Goal: Register for event/course

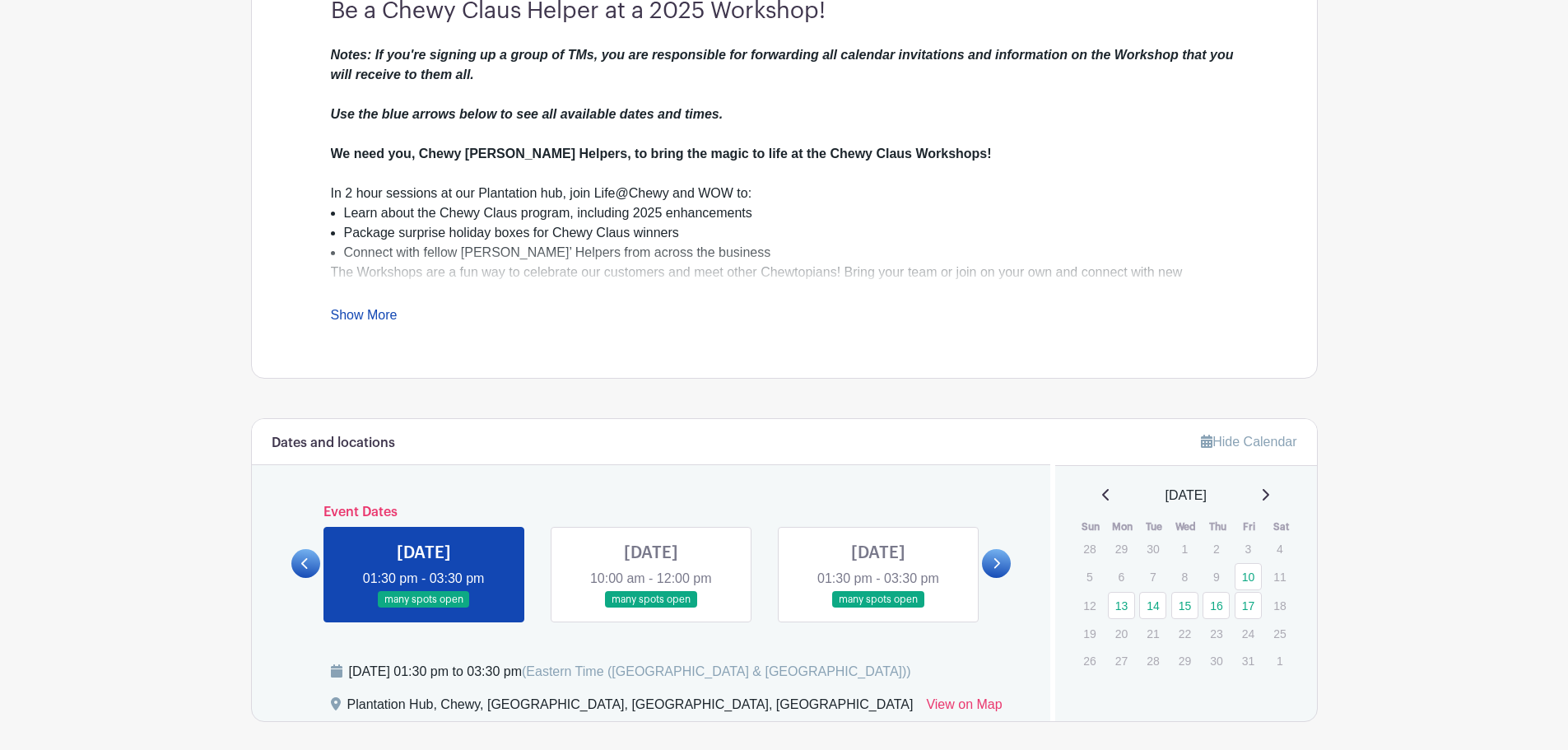
scroll to position [577, 0]
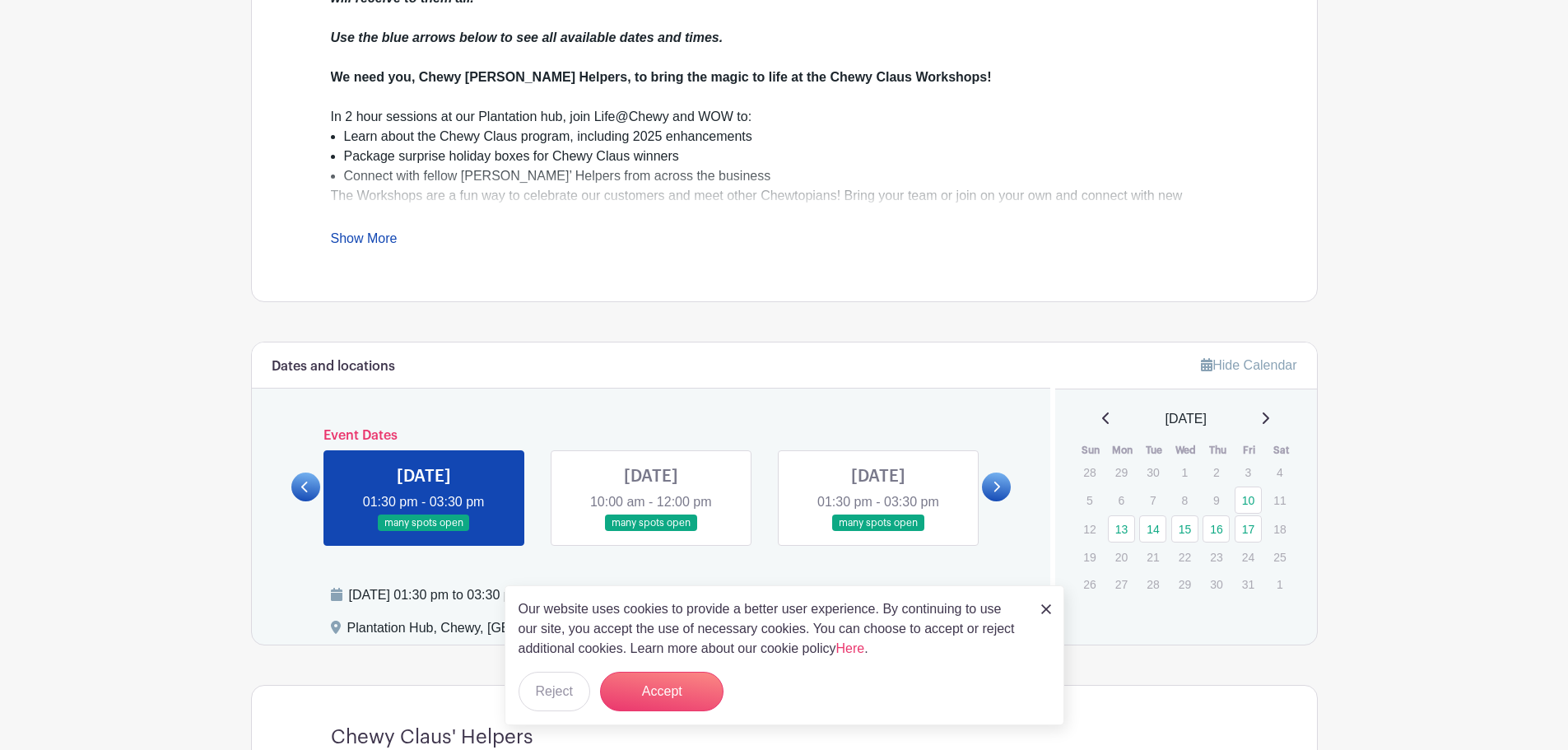
click at [651, 532] on link at bounding box center [651, 532] width 0 height 0
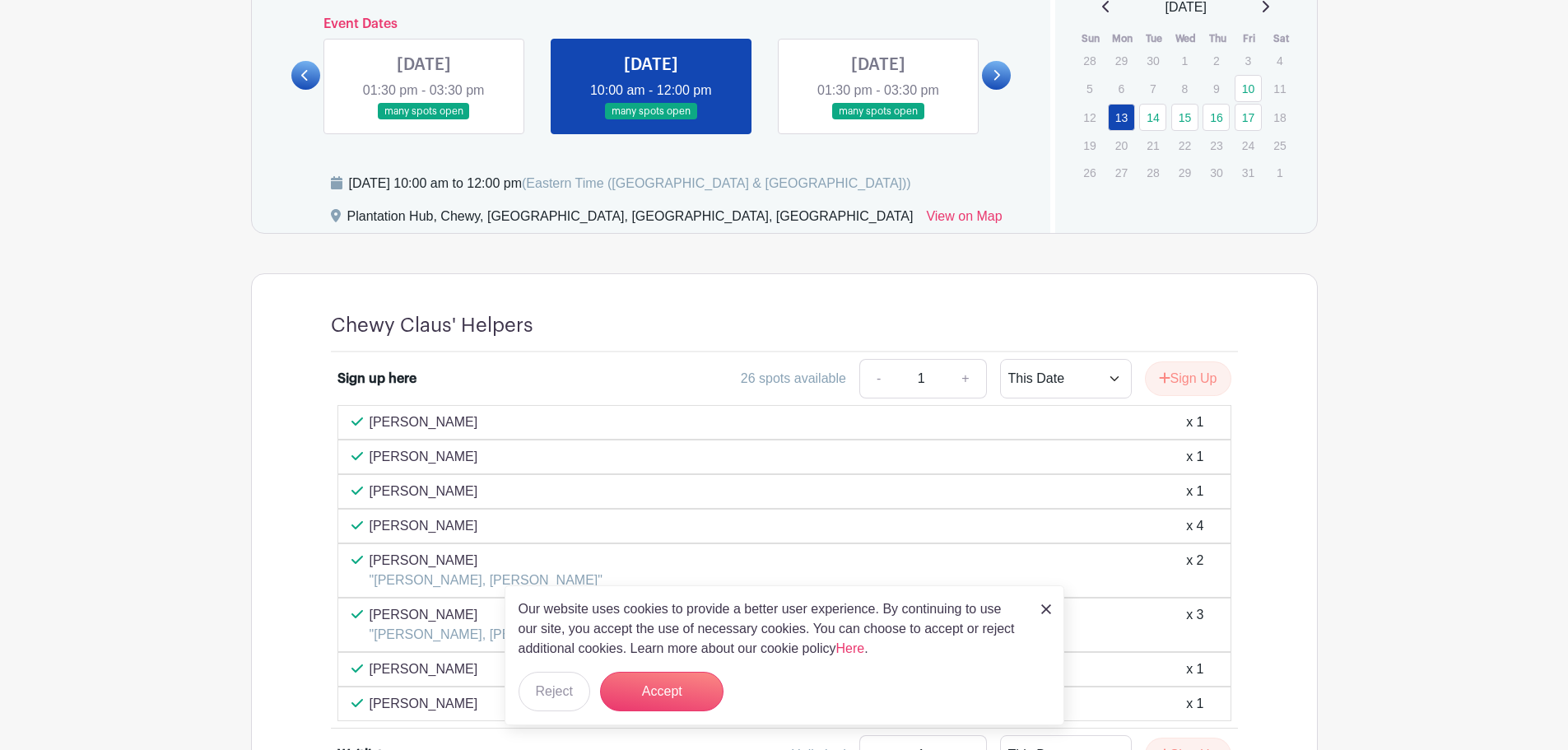
scroll to position [906, 0]
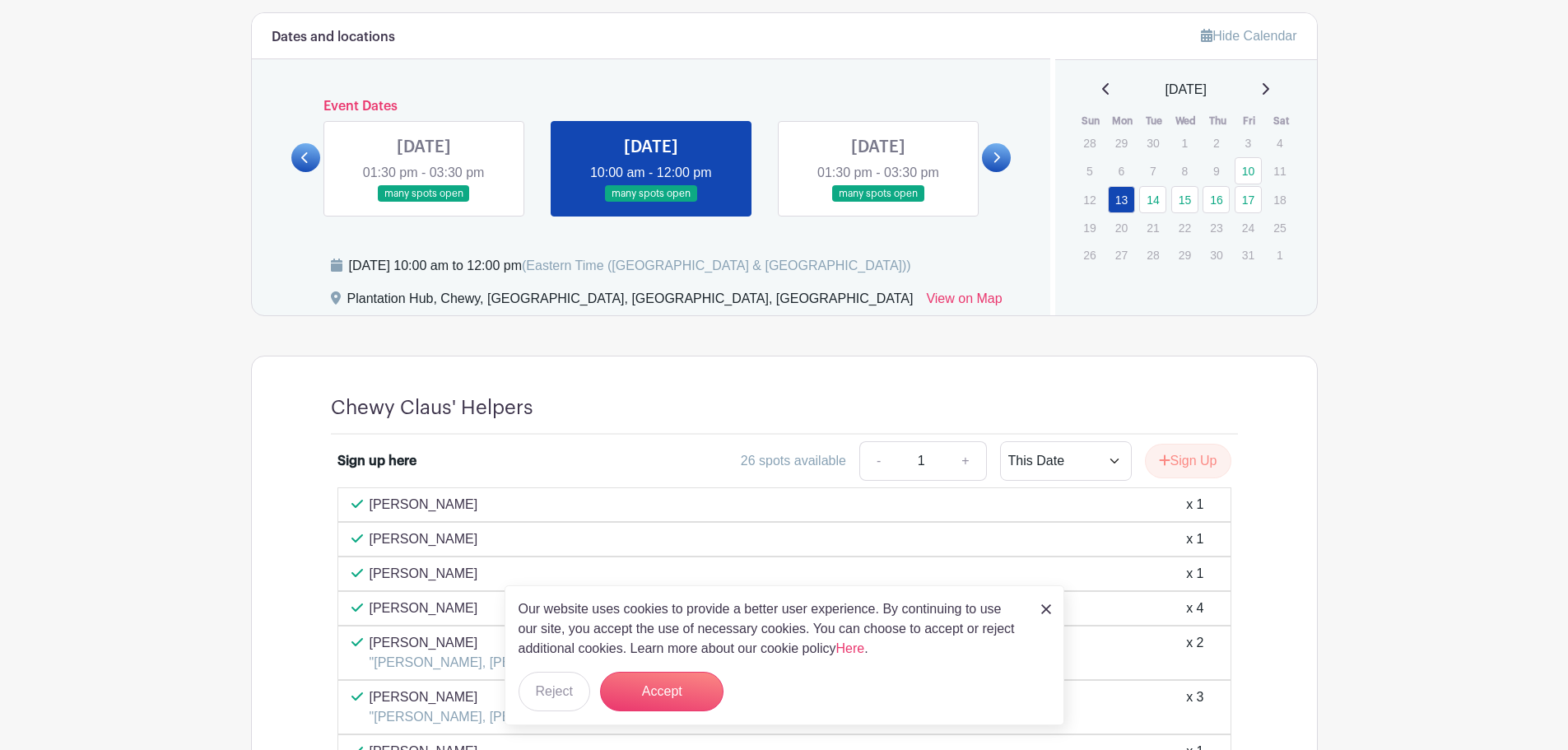
click at [878, 203] on link at bounding box center [878, 203] width 0 height 0
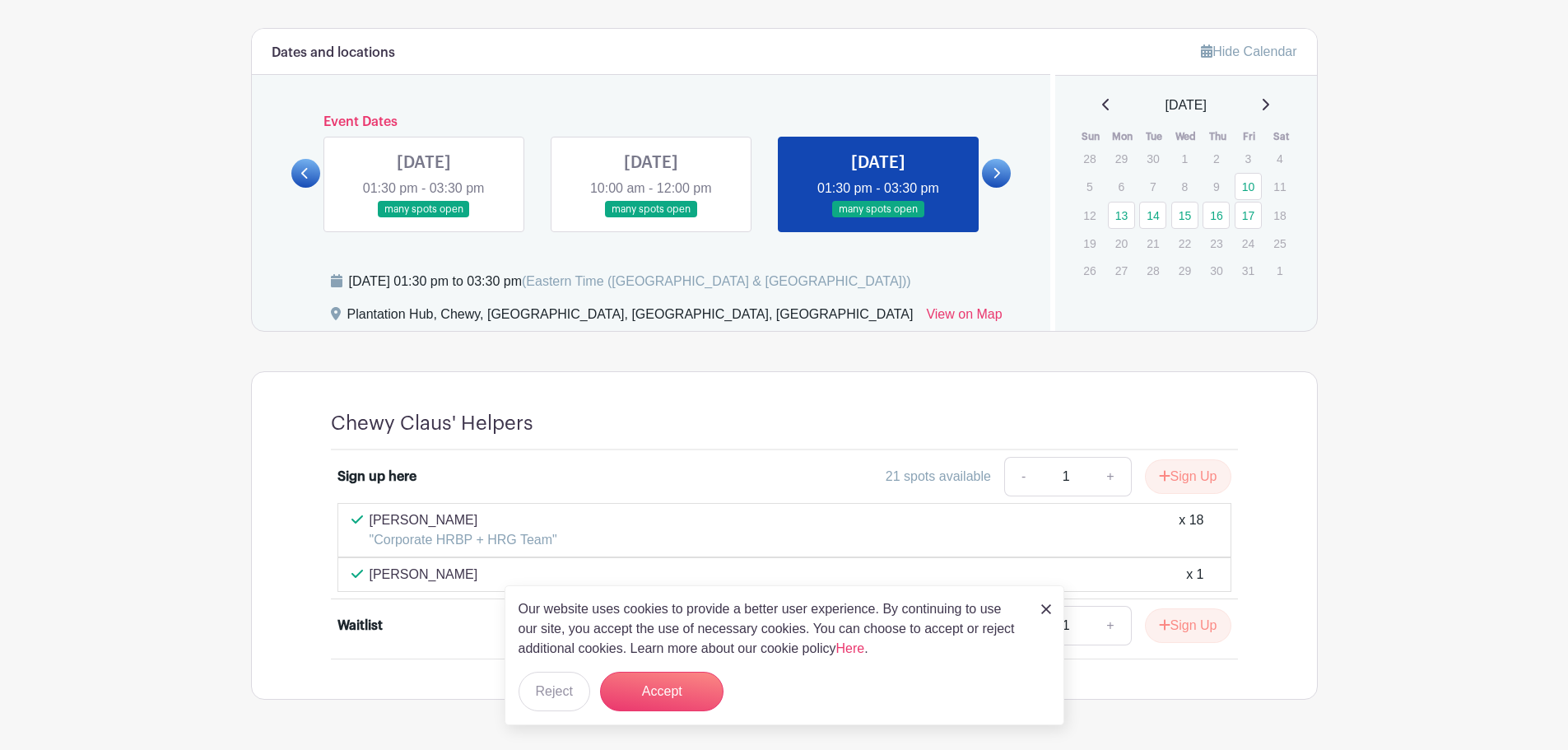
scroll to position [861, 0]
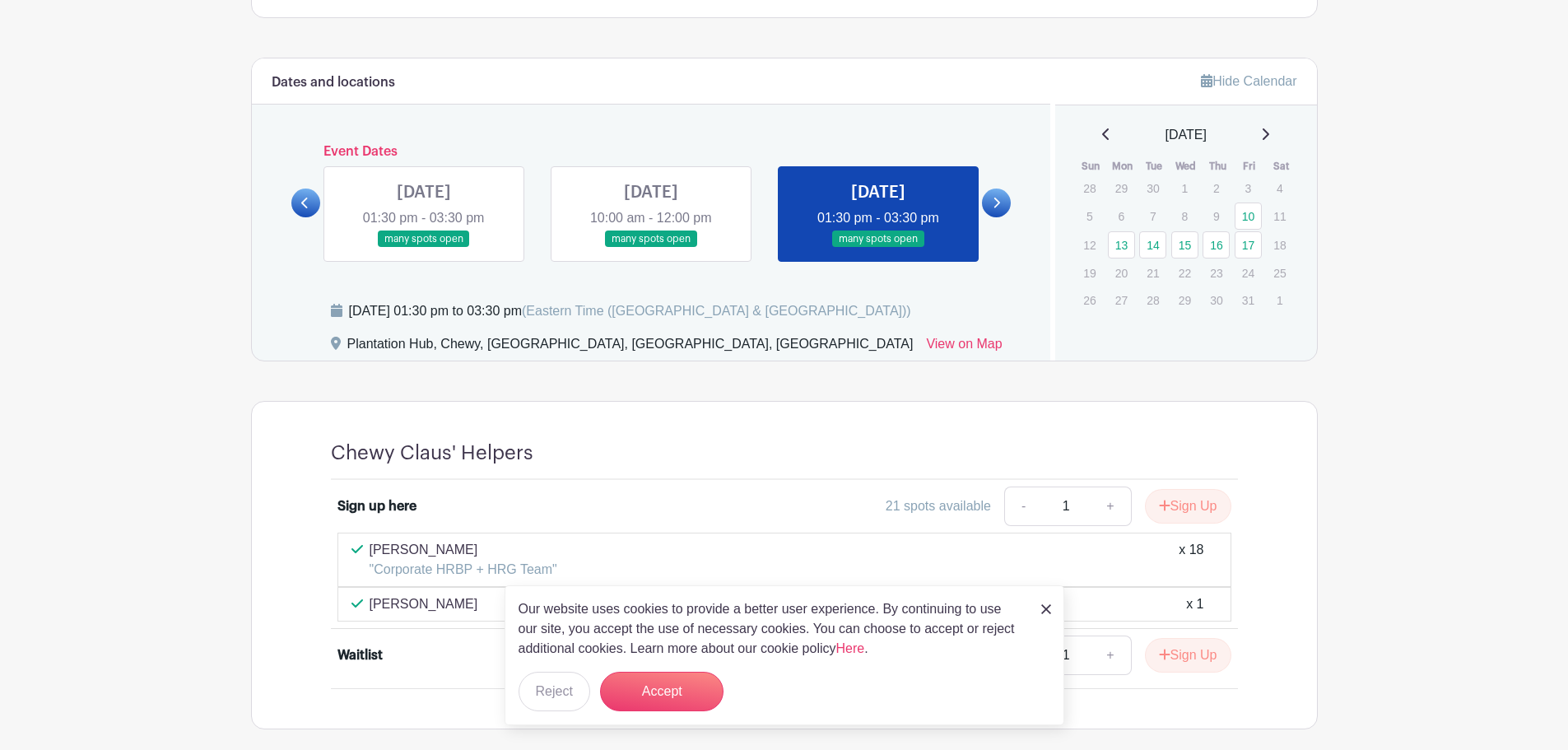
click at [993, 200] on icon at bounding box center [996, 203] width 8 height 12
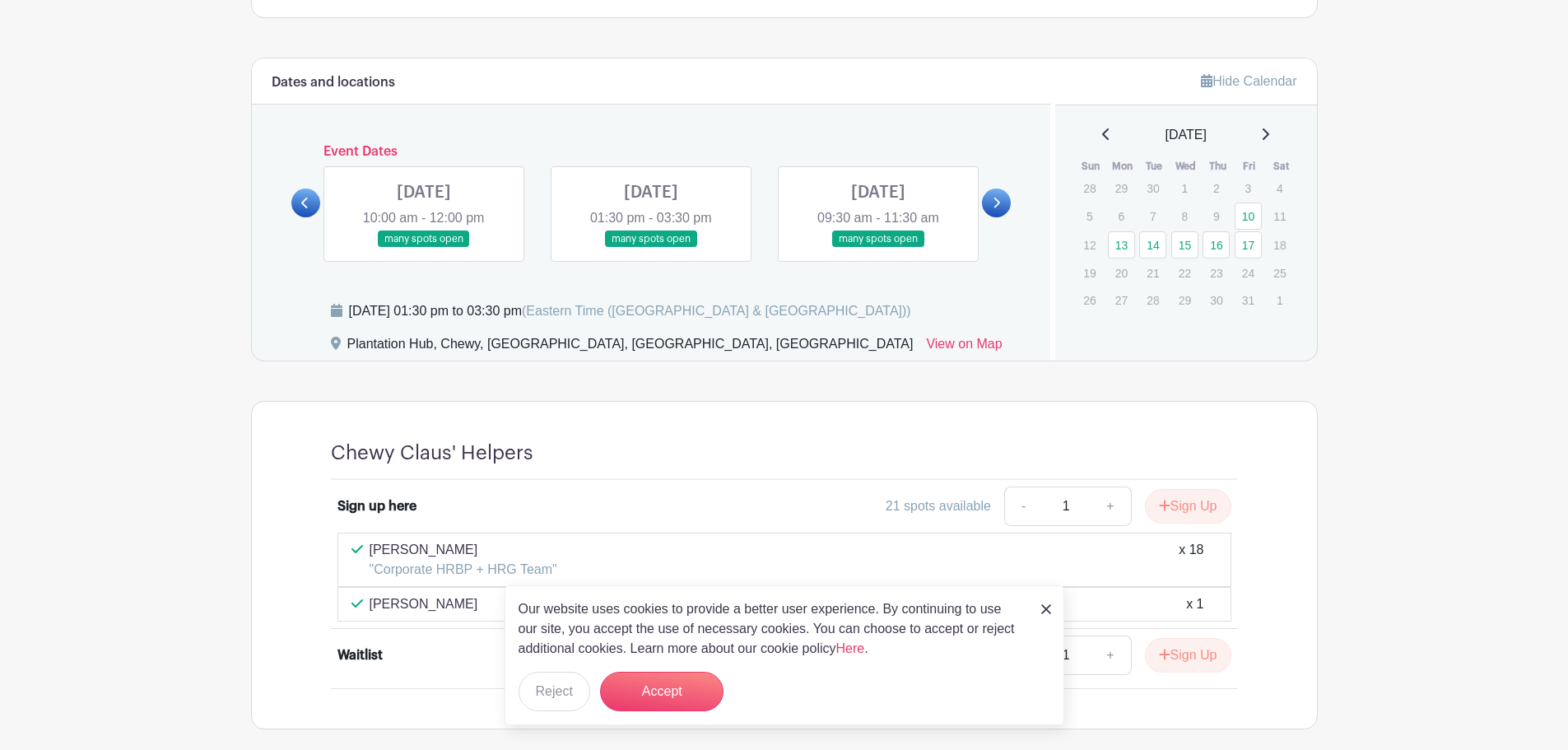
click at [424, 248] on link at bounding box center [424, 248] width 0 height 0
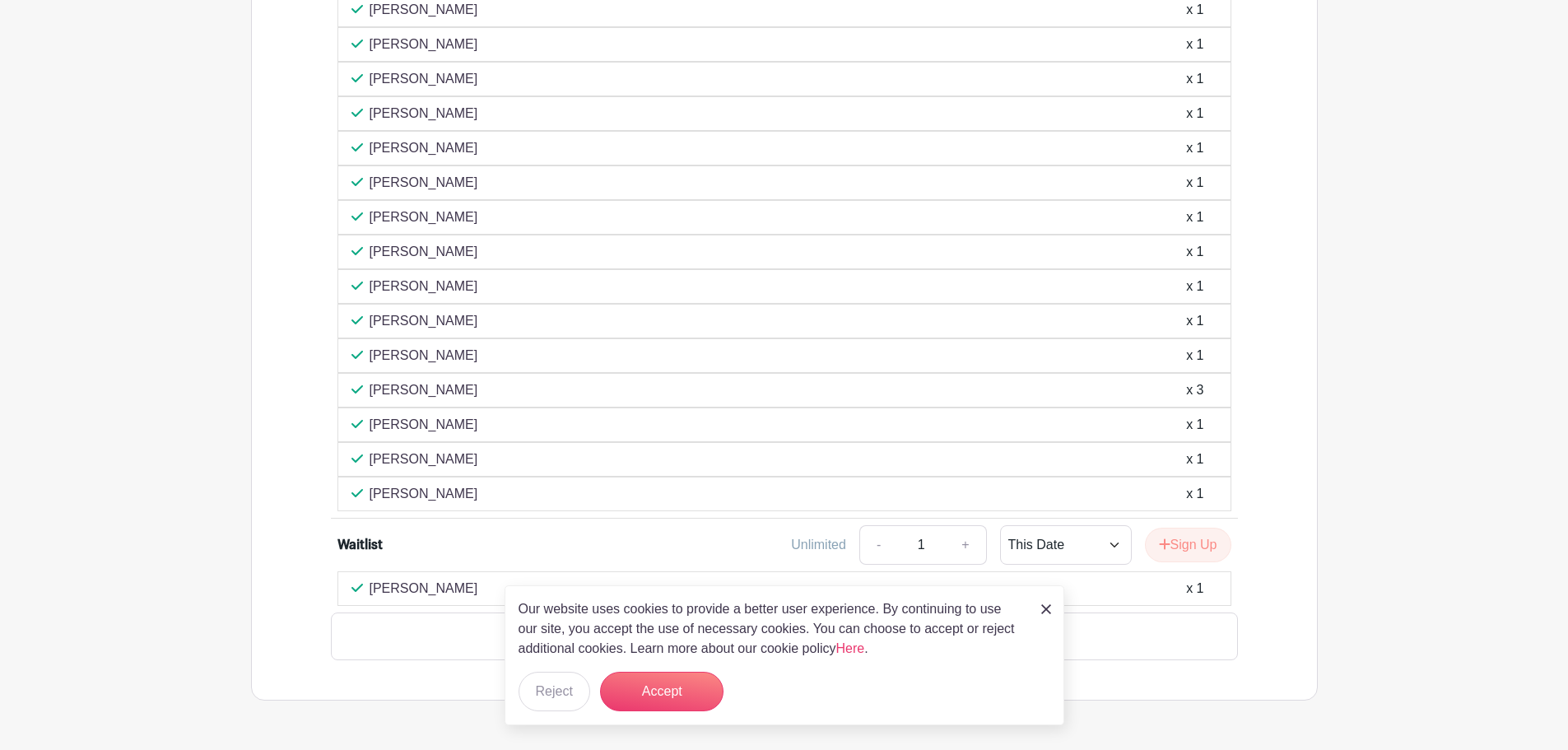
scroll to position [1956, 0]
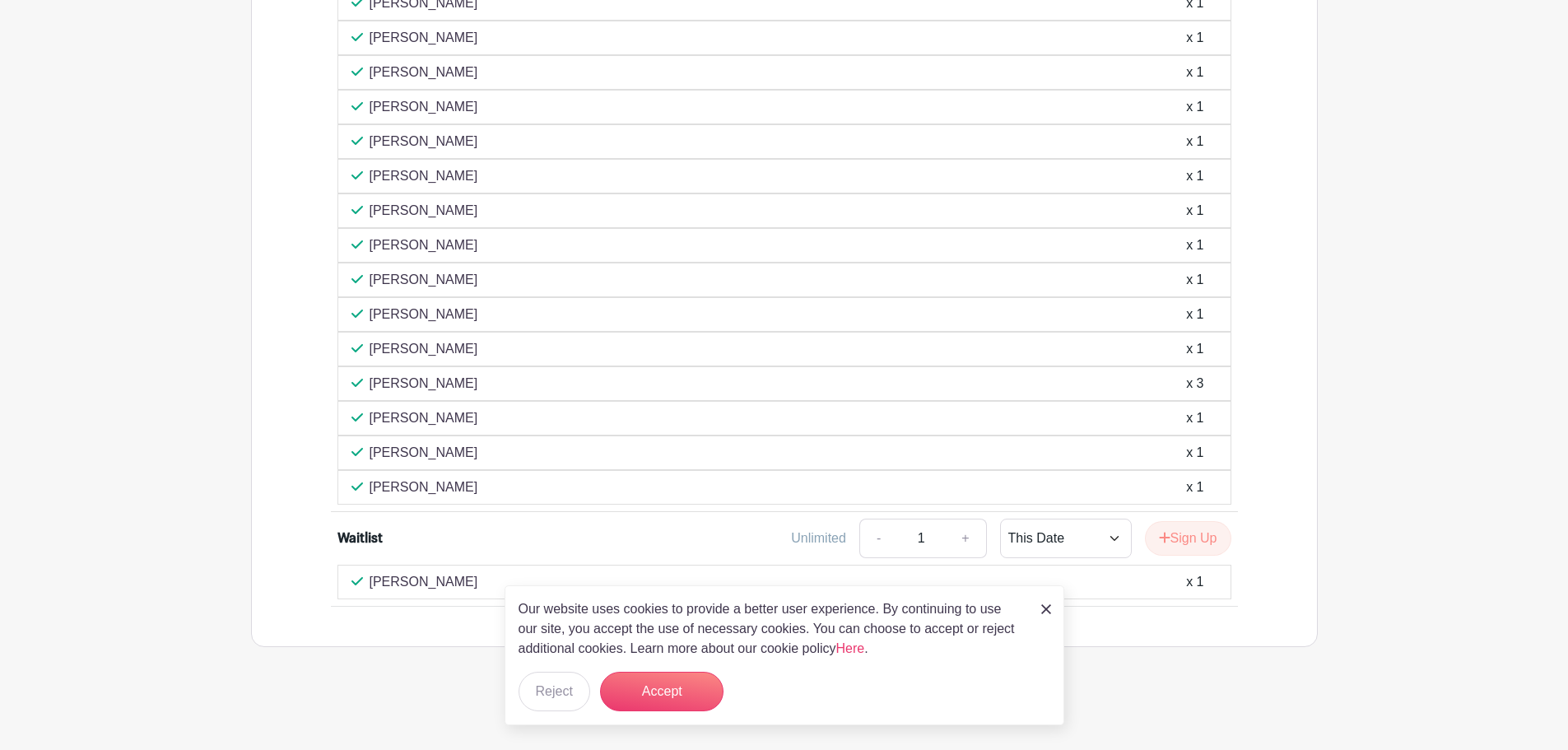
click at [1053, 618] on div "Our website uses cookies to provide a better user experience. By continuing to …" at bounding box center [784, 655] width 560 height 140
click at [1043, 598] on div "Our website uses cookies to provide a better user experience. By continuing to …" at bounding box center [784, 655] width 560 height 140
click at [1043, 600] on link at bounding box center [1046, 608] width 10 height 20
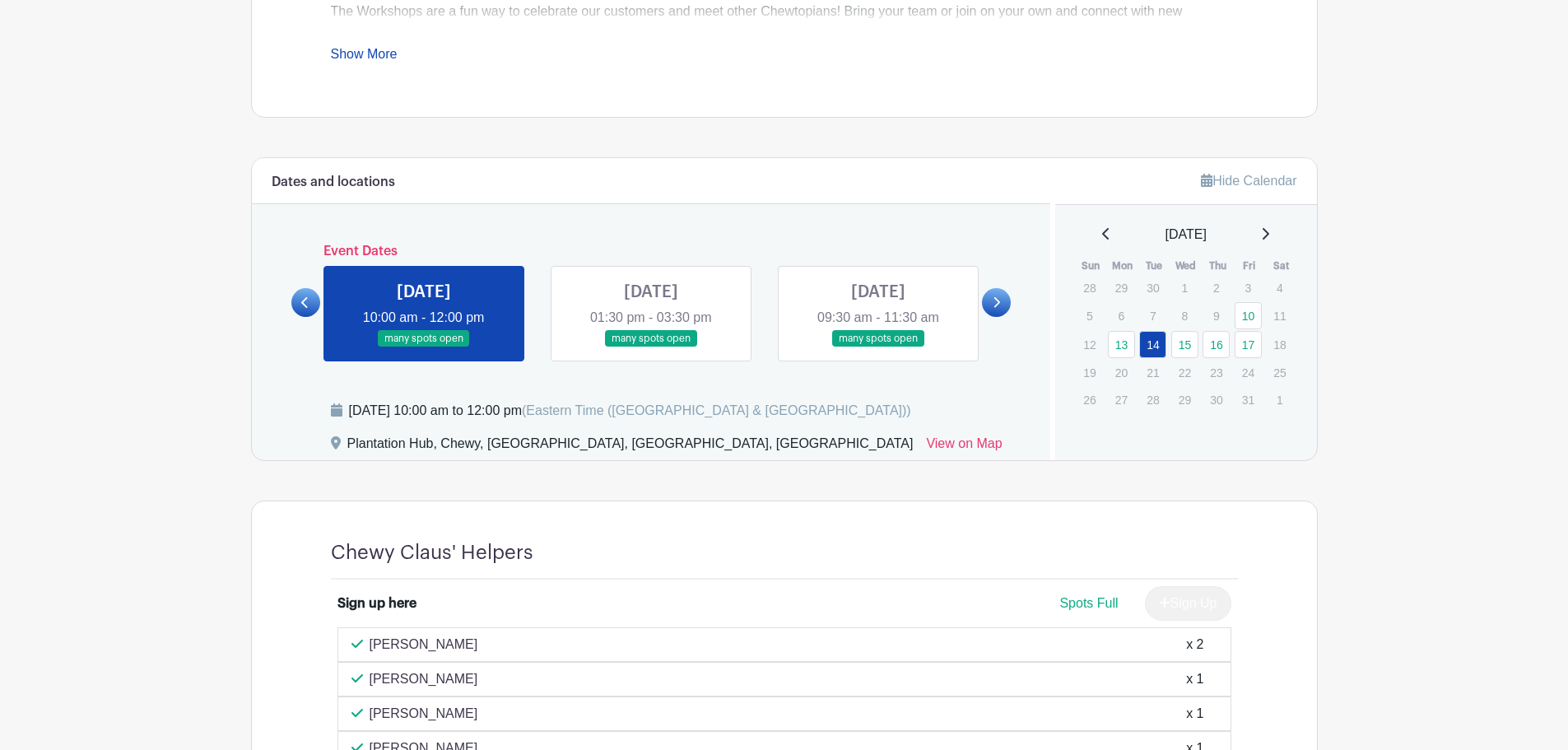
scroll to position [720, 0]
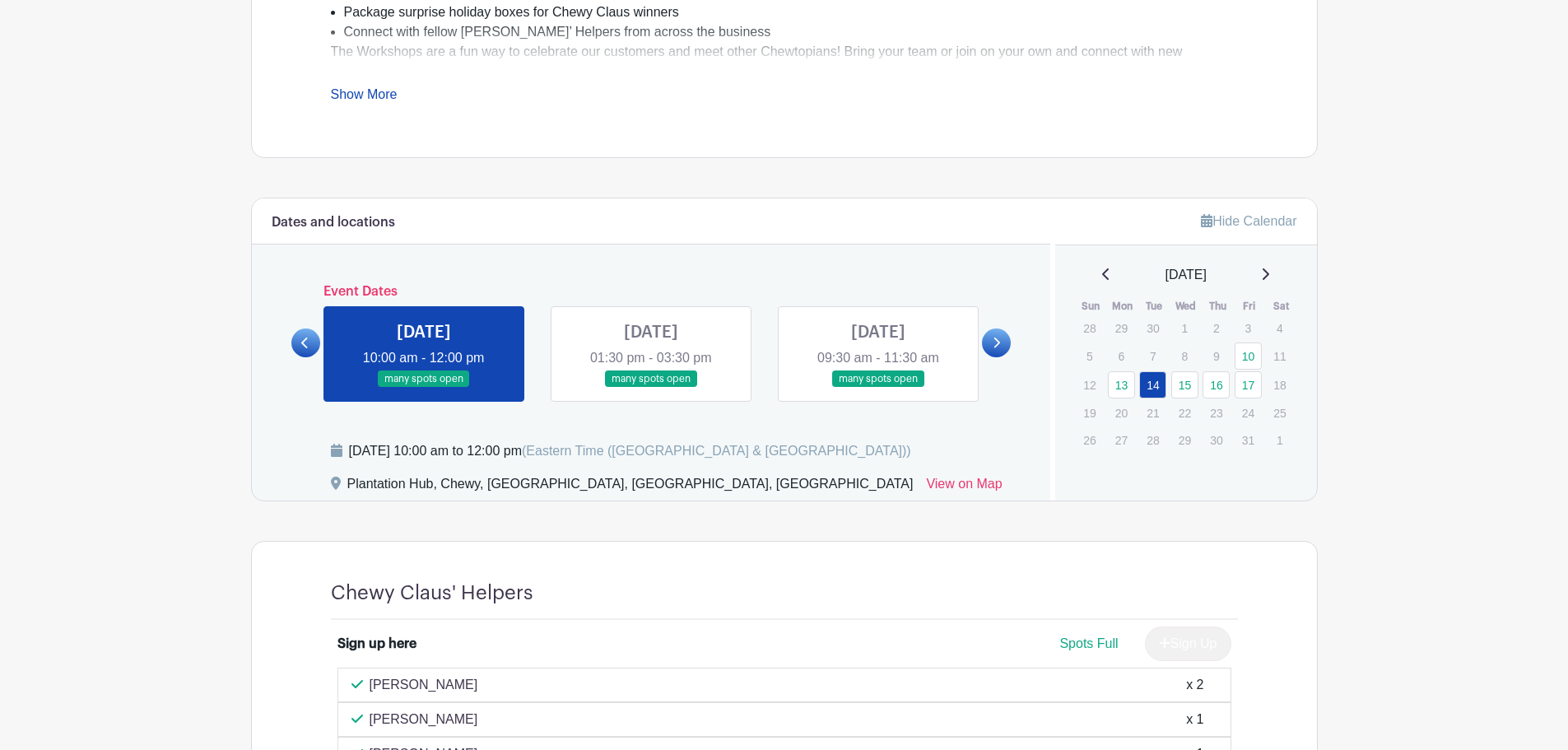
click at [651, 388] on link at bounding box center [651, 388] width 0 height 0
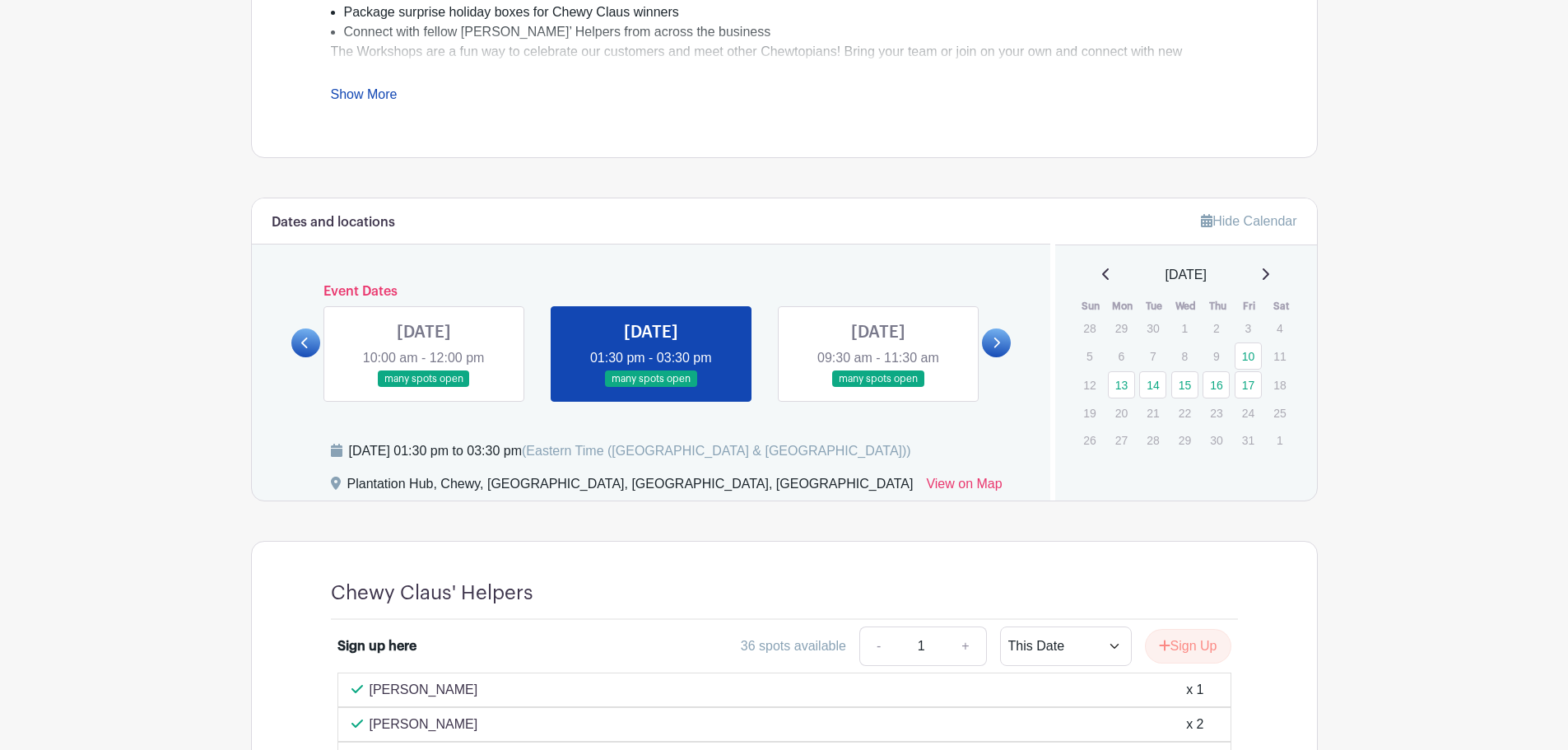
scroll to position [968, 0]
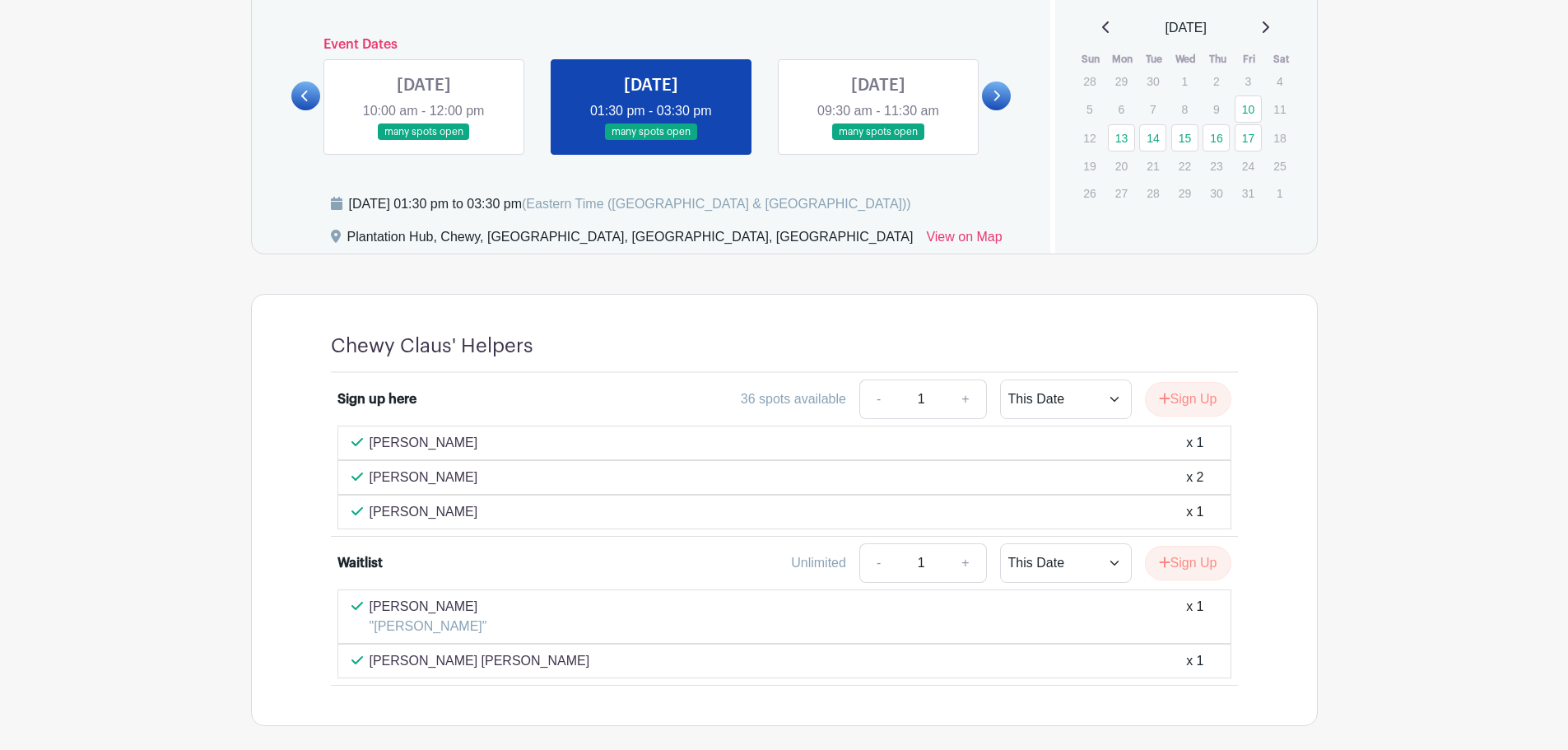
click at [878, 141] on link at bounding box center [878, 141] width 0 height 0
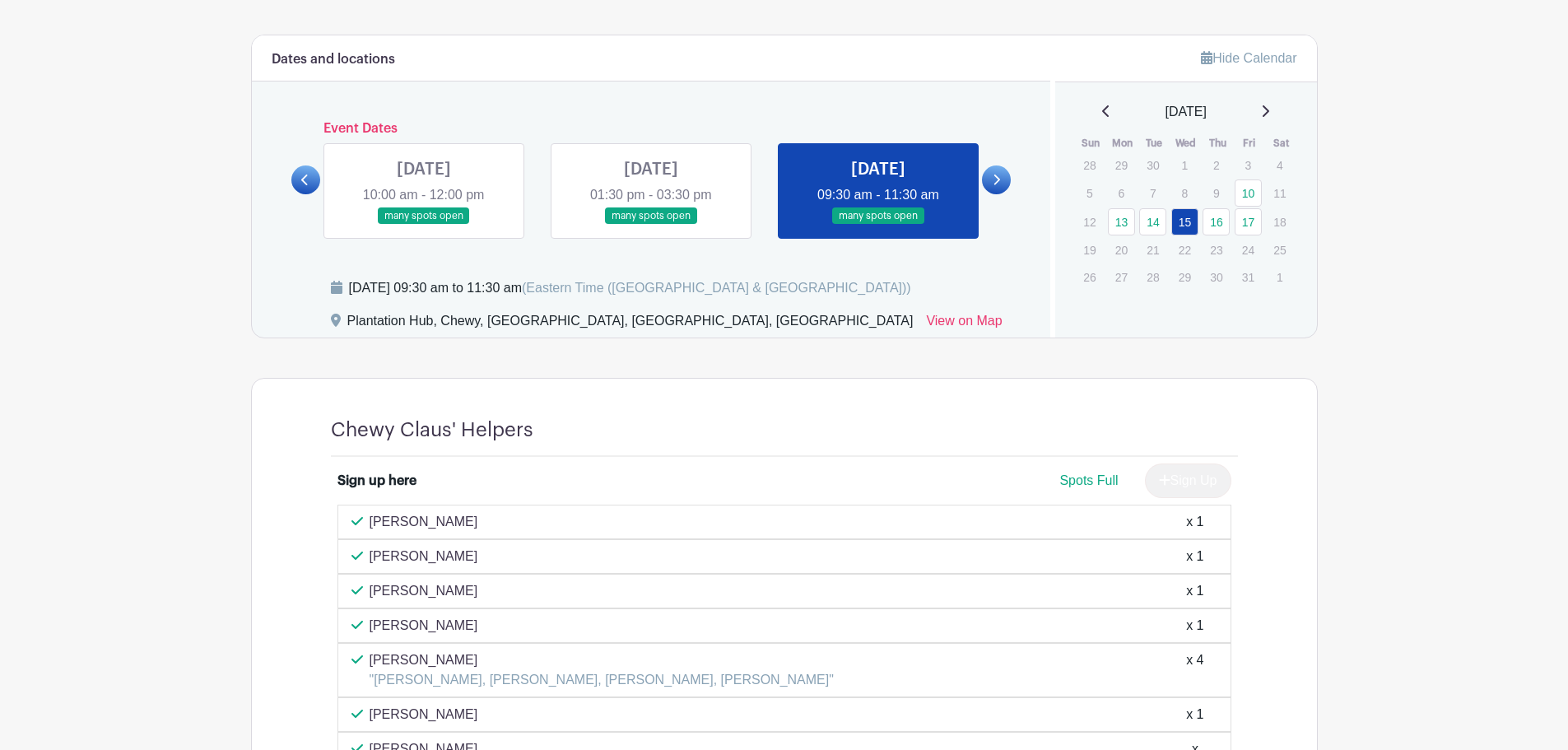
scroll to position [803, 0]
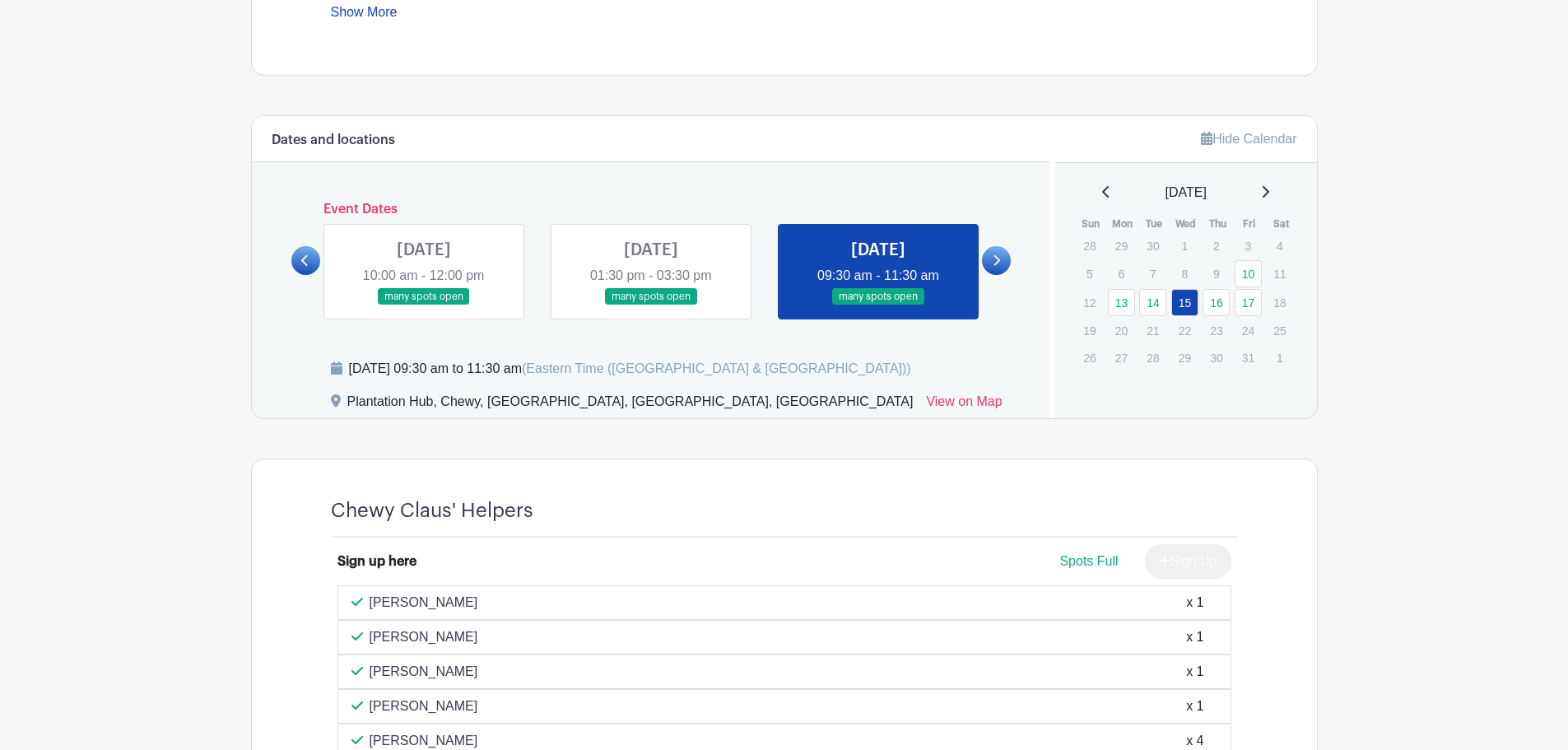
click at [1000, 271] on link at bounding box center [996, 260] width 29 height 29
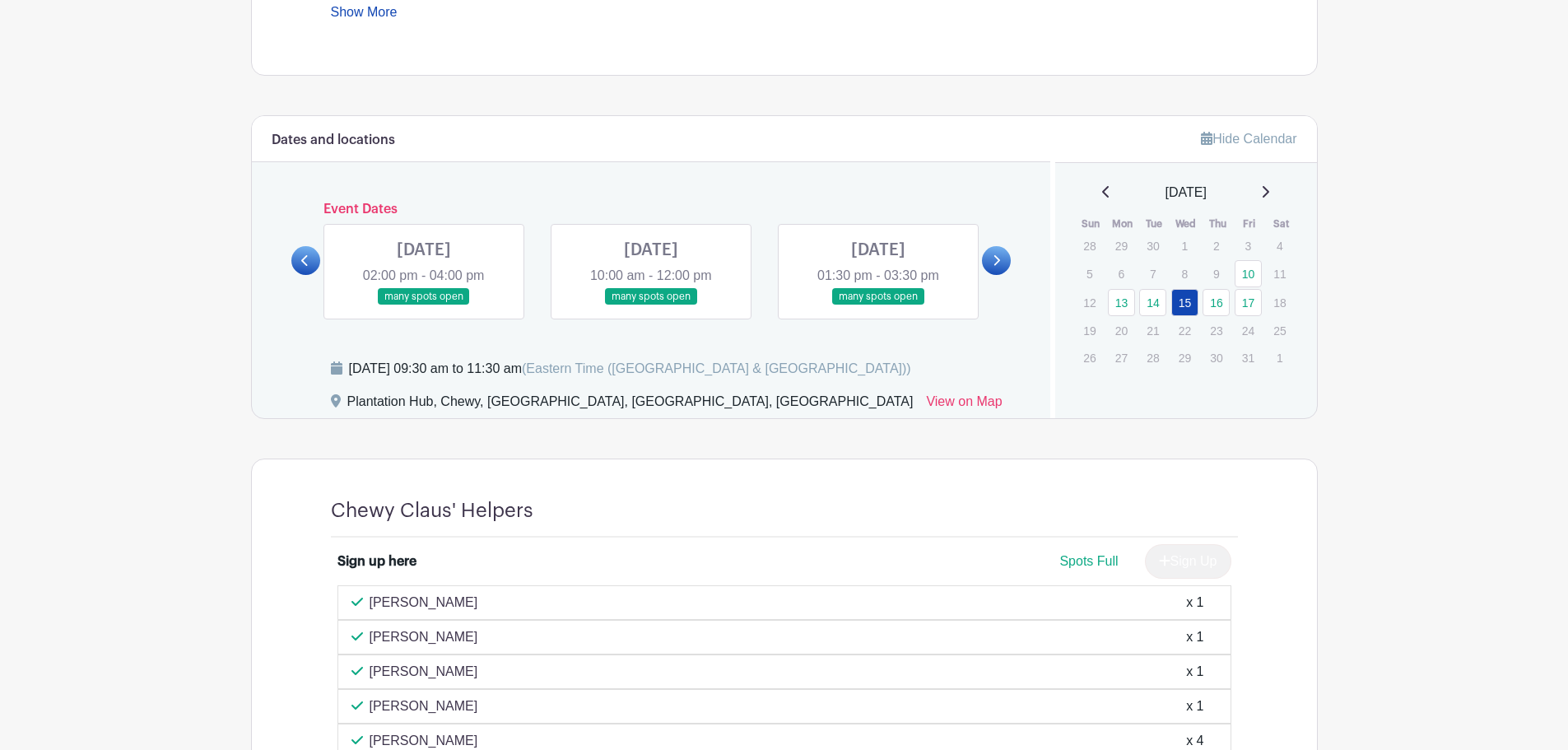
click at [424, 306] on link at bounding box center [424, 306] width 0 height 0
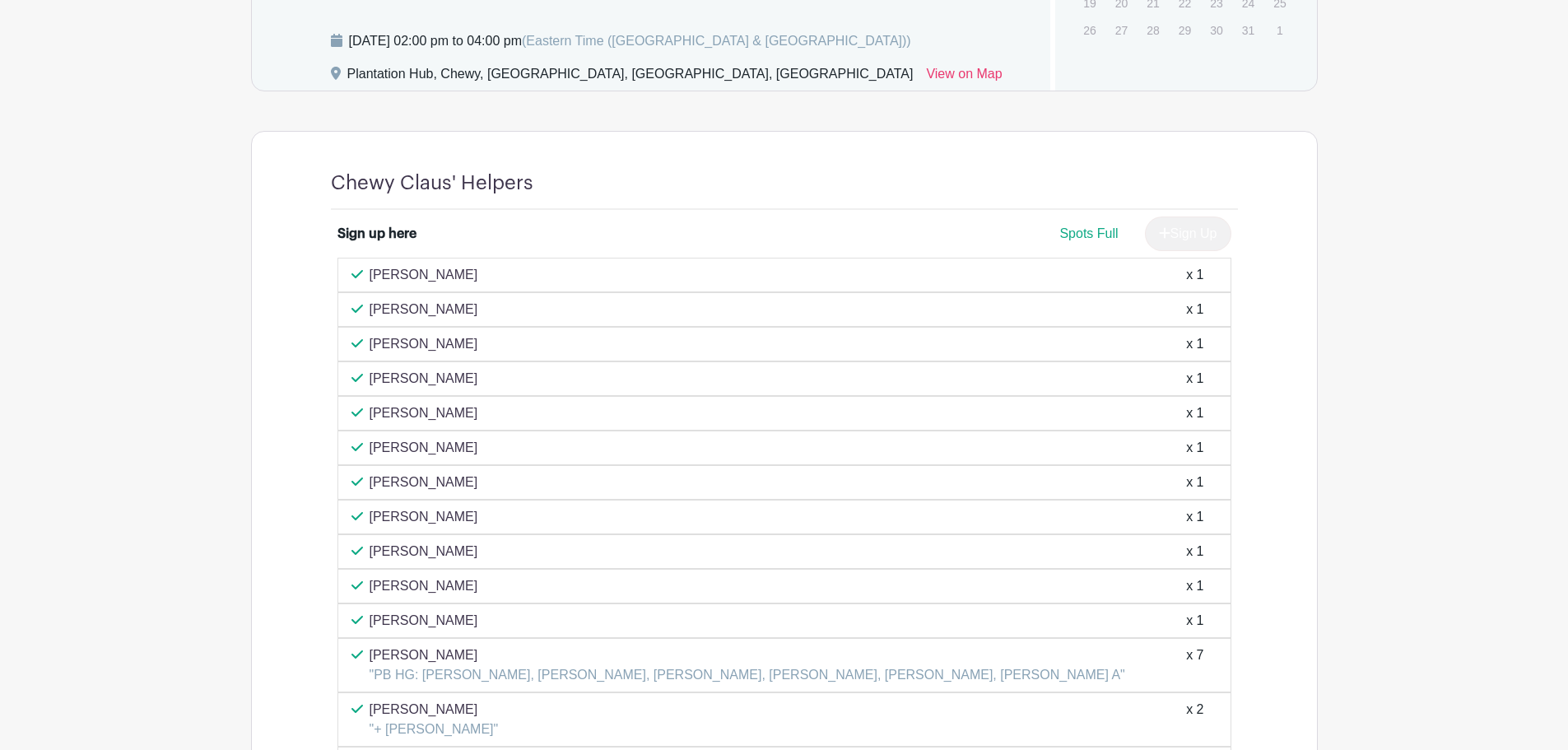
scroll to position [801, 0]
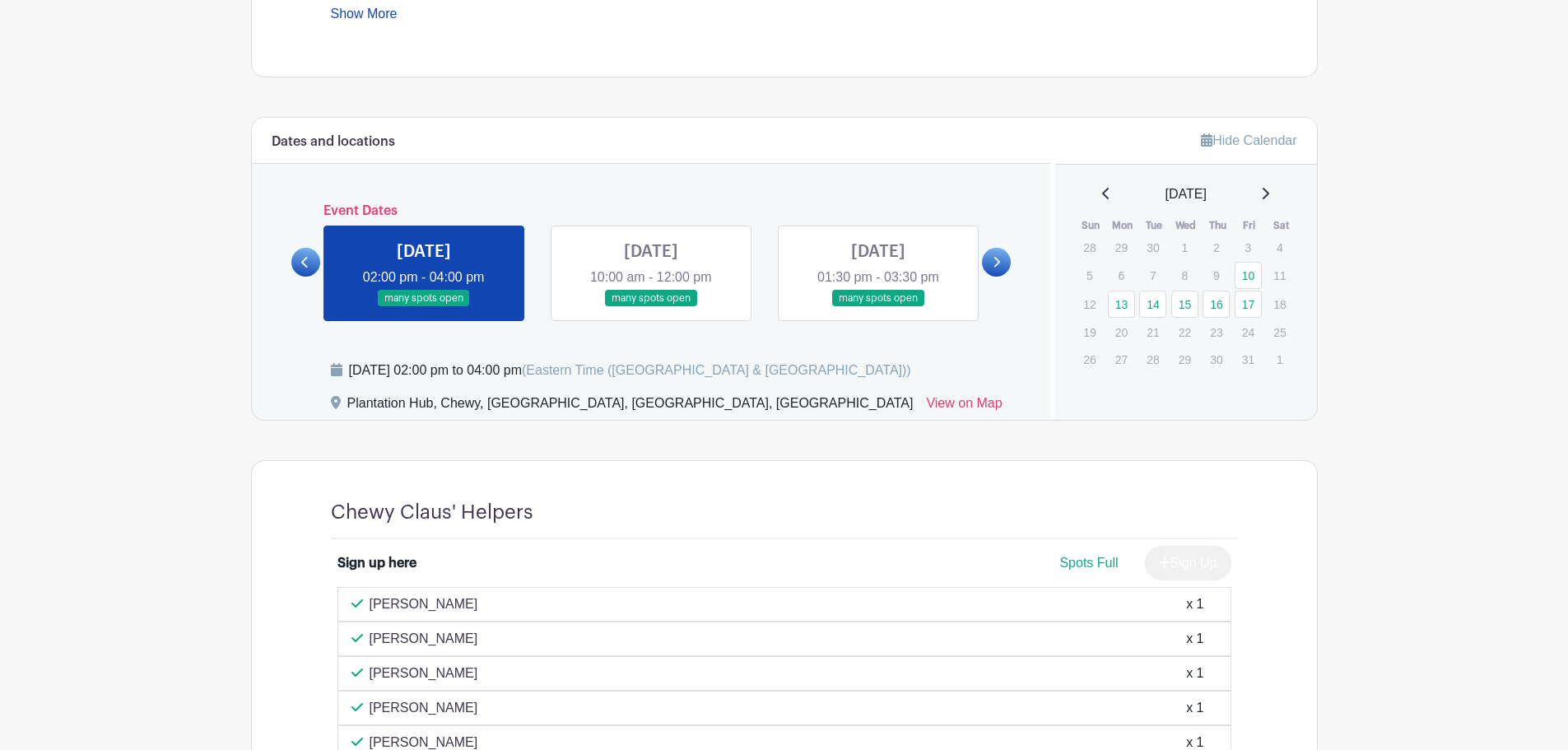
click at [651, 307] on link at bounding box center [651, 307] width 0 height 0
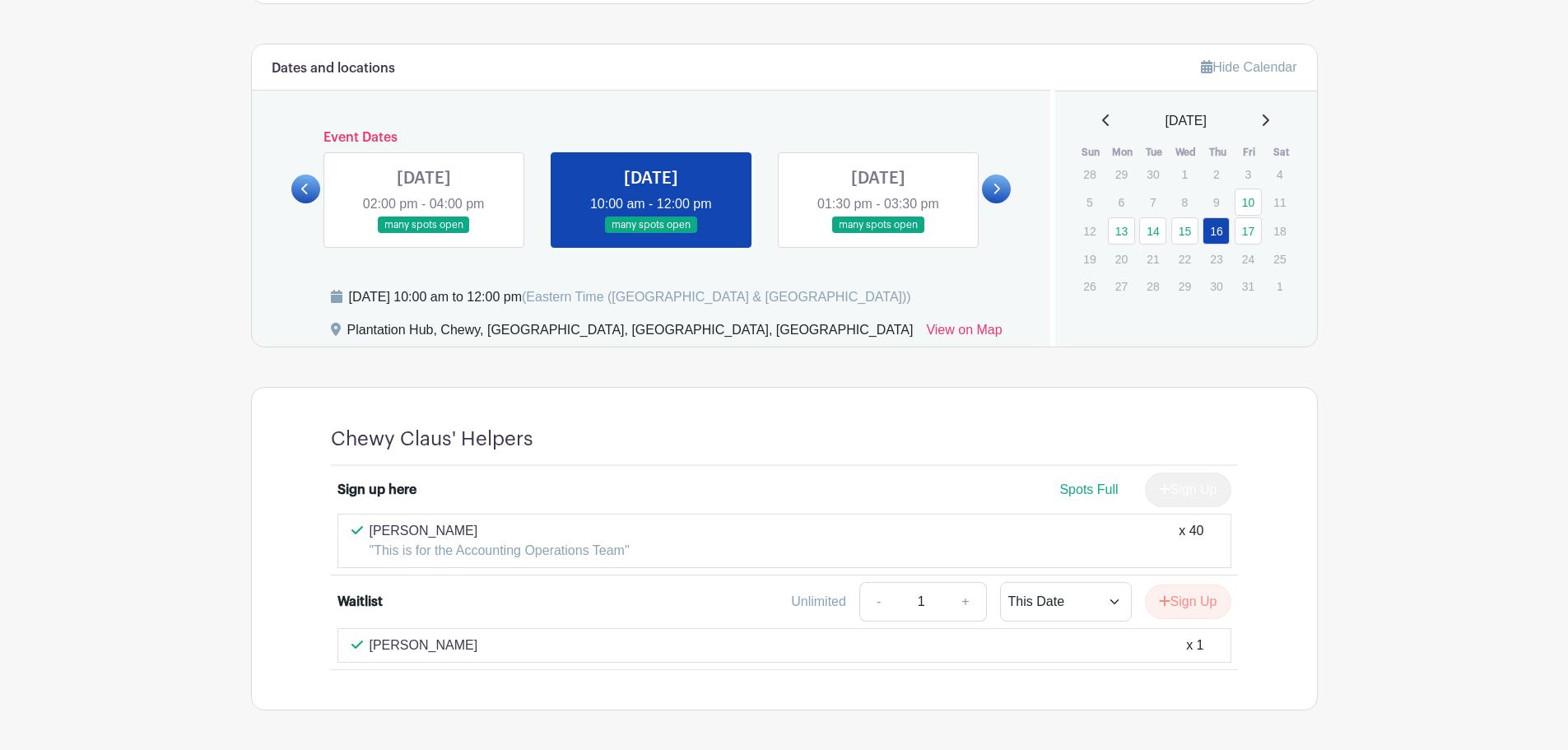
scroll to position [938, 0]
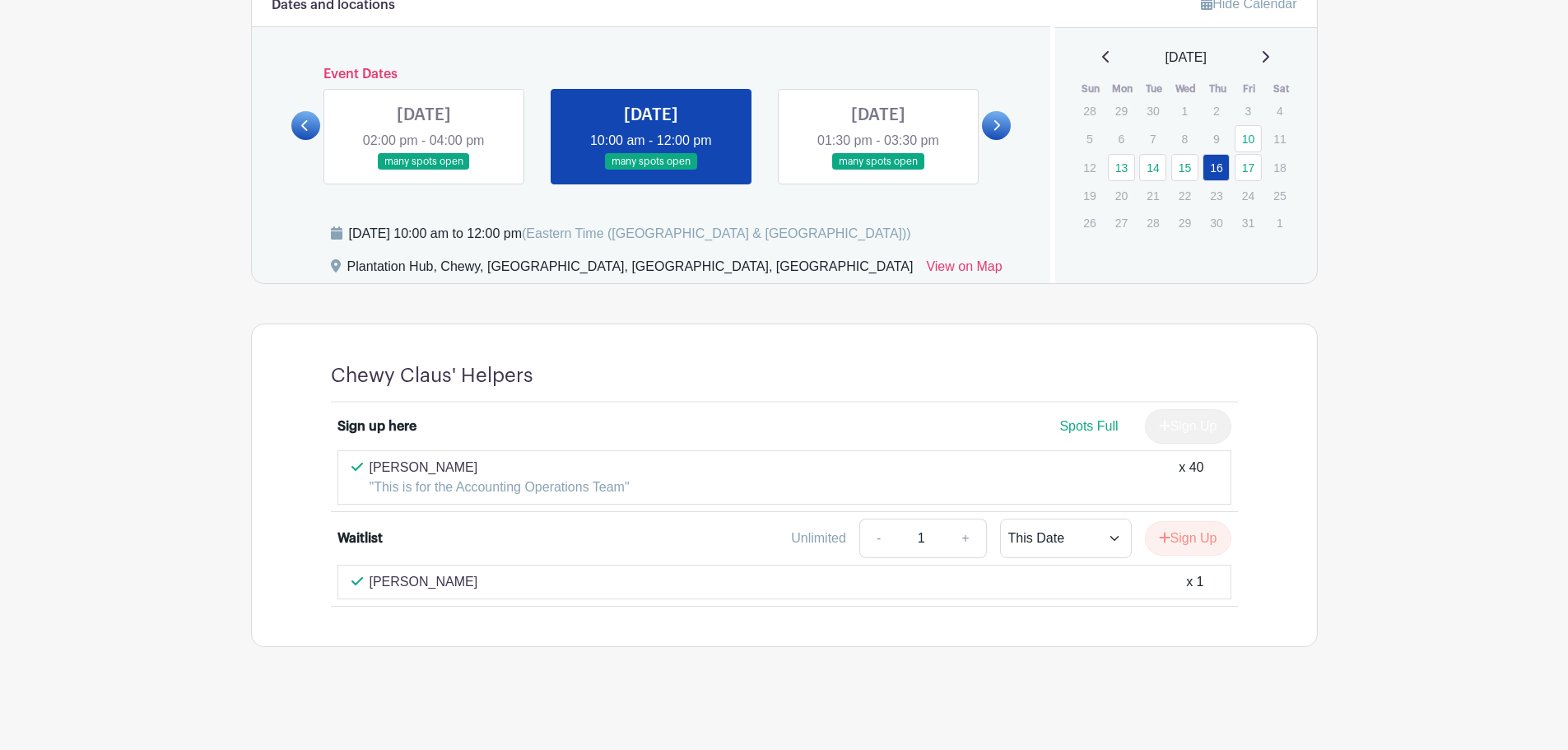
click at [878, 171] on link at bounding box center [878, 171] width 0 height 0
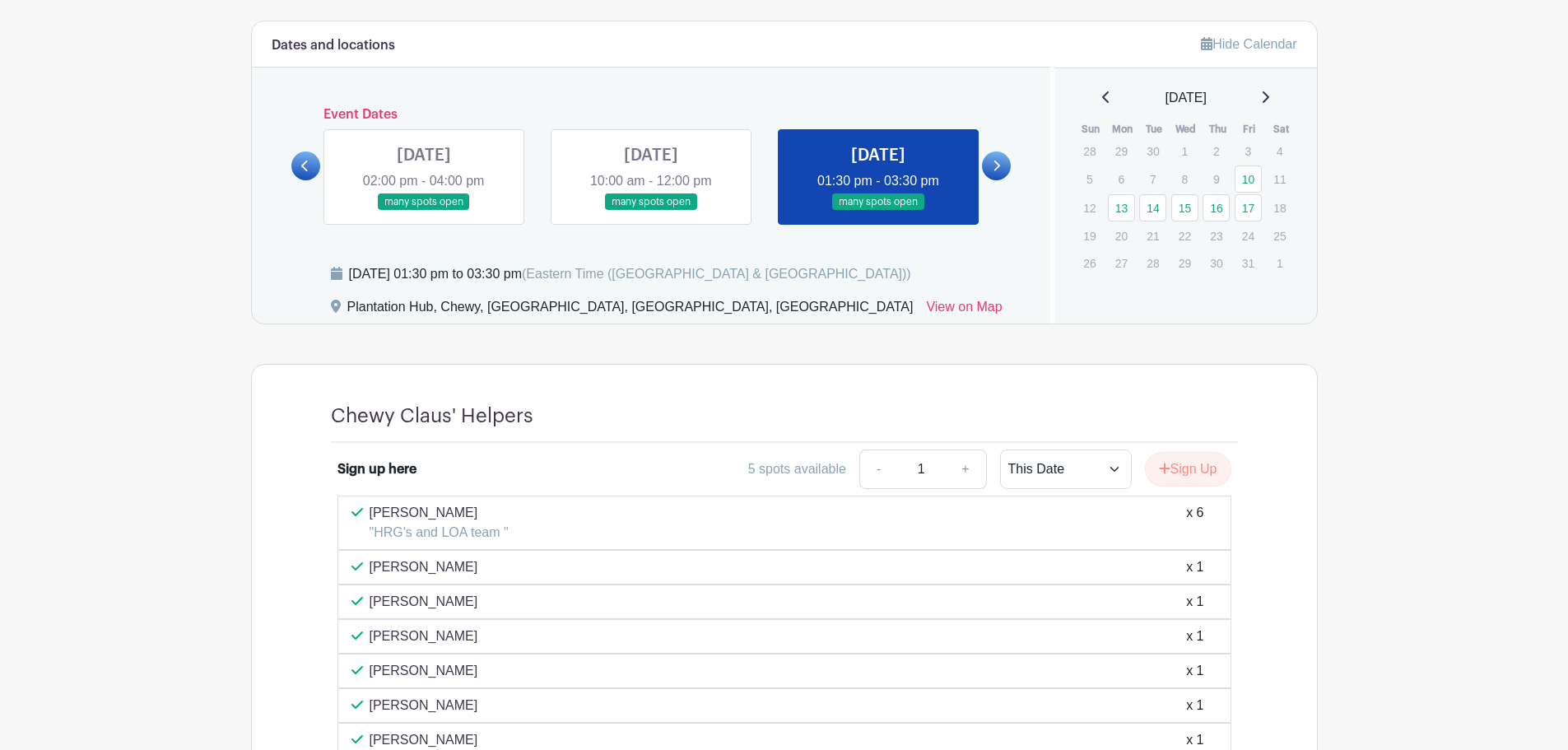
scroll to position [855, 0]
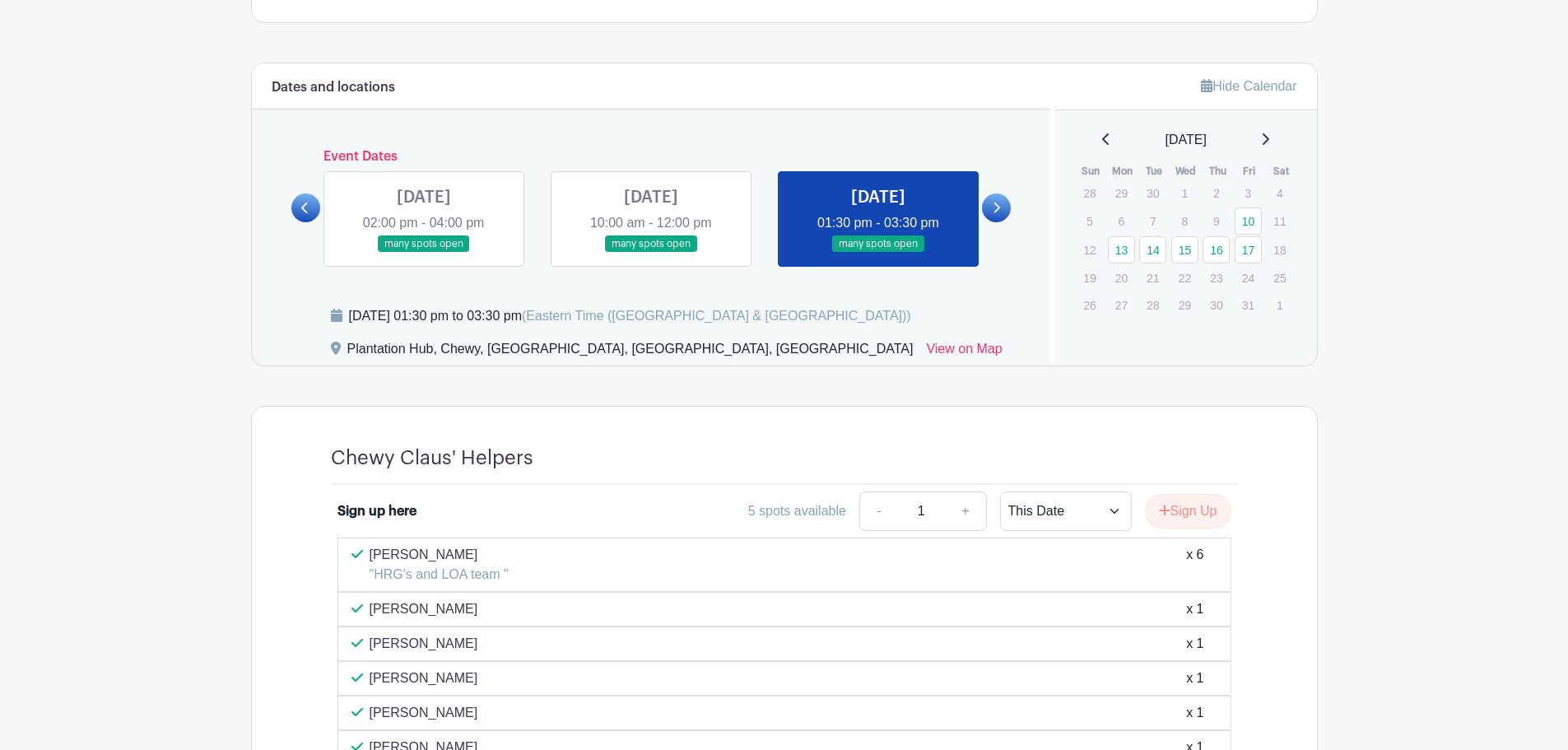
click at [424, 253] on link at bounding box center [424, 253] width 0 height 0
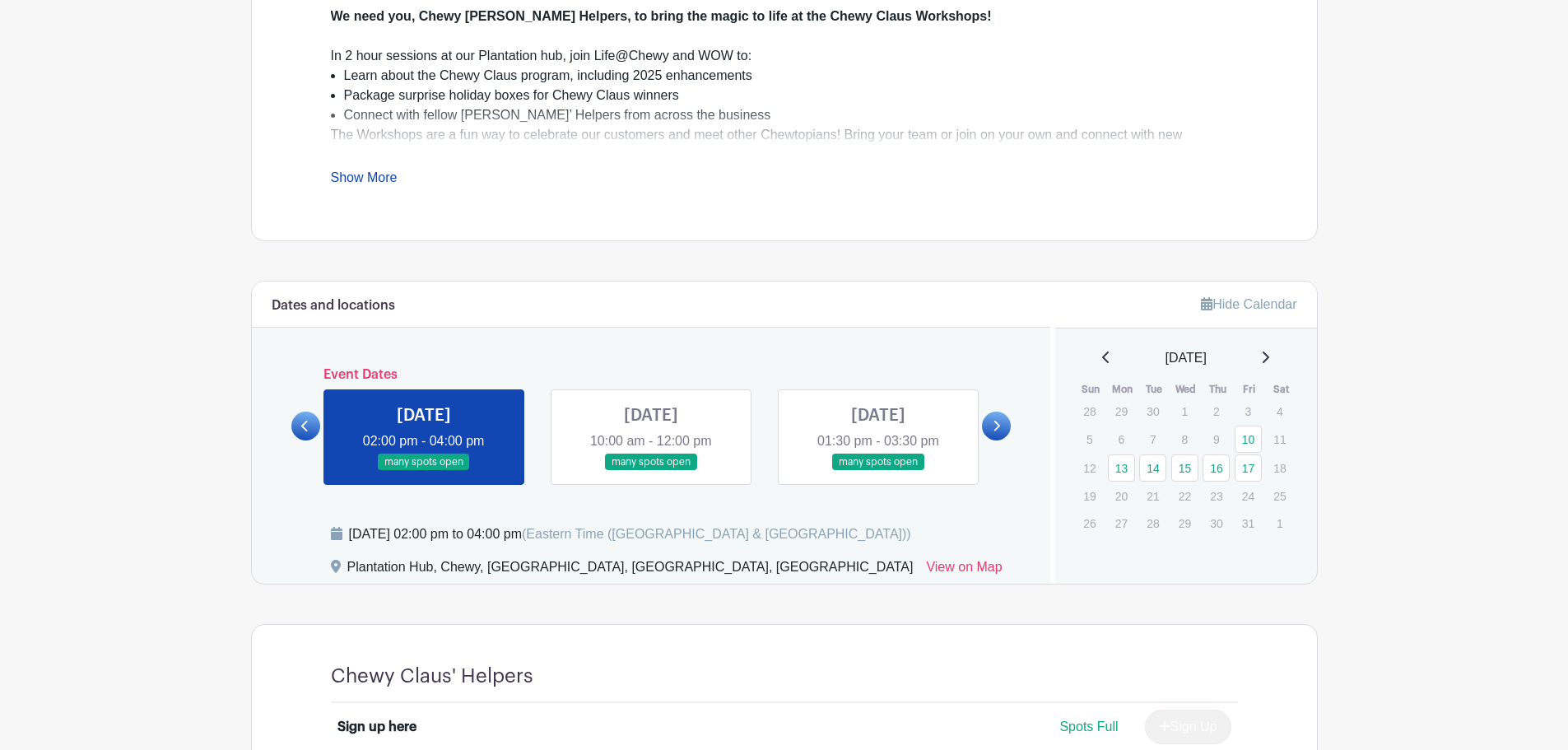
scroll to position [554, 0]
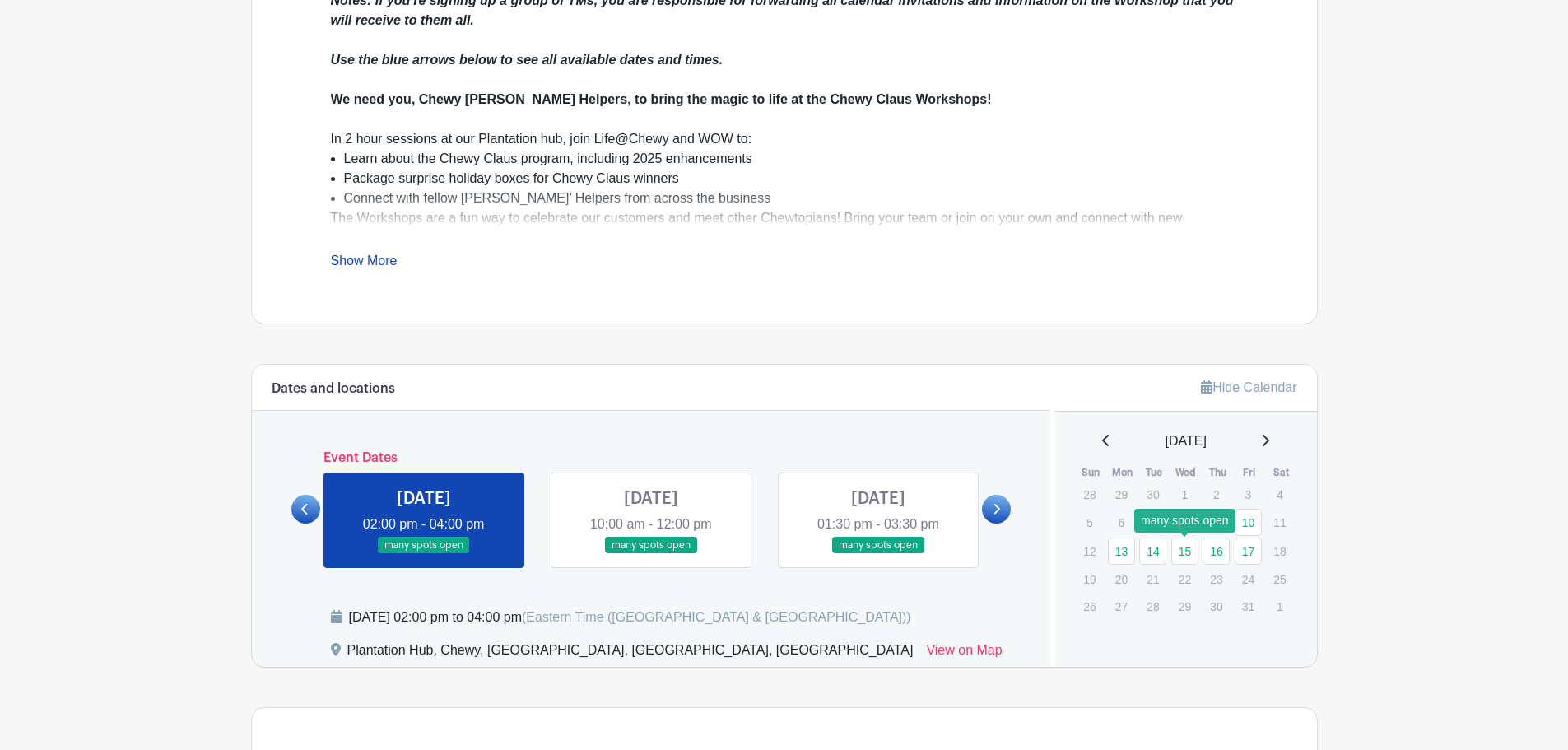
click at [1173, 544] on link "15" at bounding box center [1184, 551] width 27 height 27
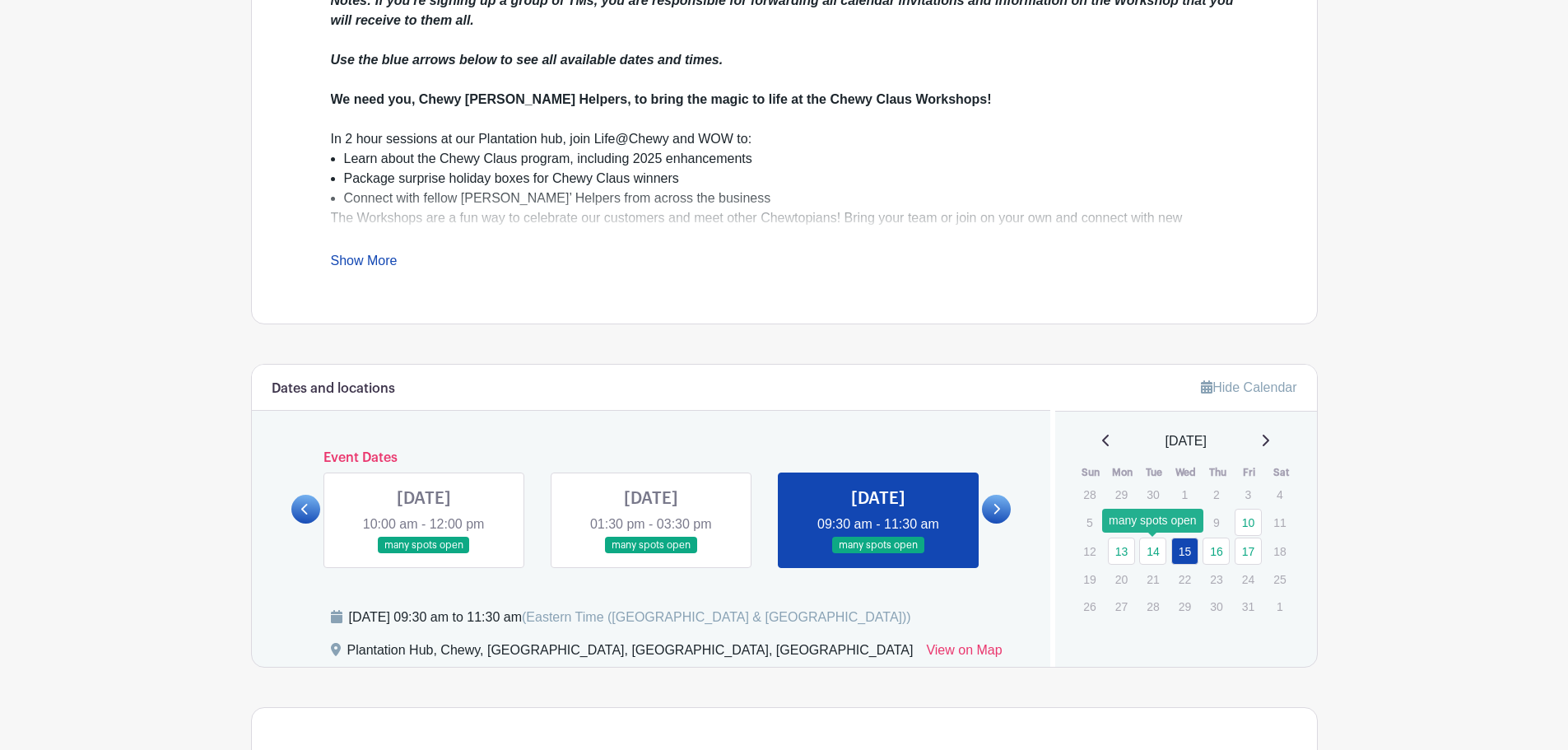
click at [1160, 549] on link "14" at bounding box center [1152, 551] width 27 height 27
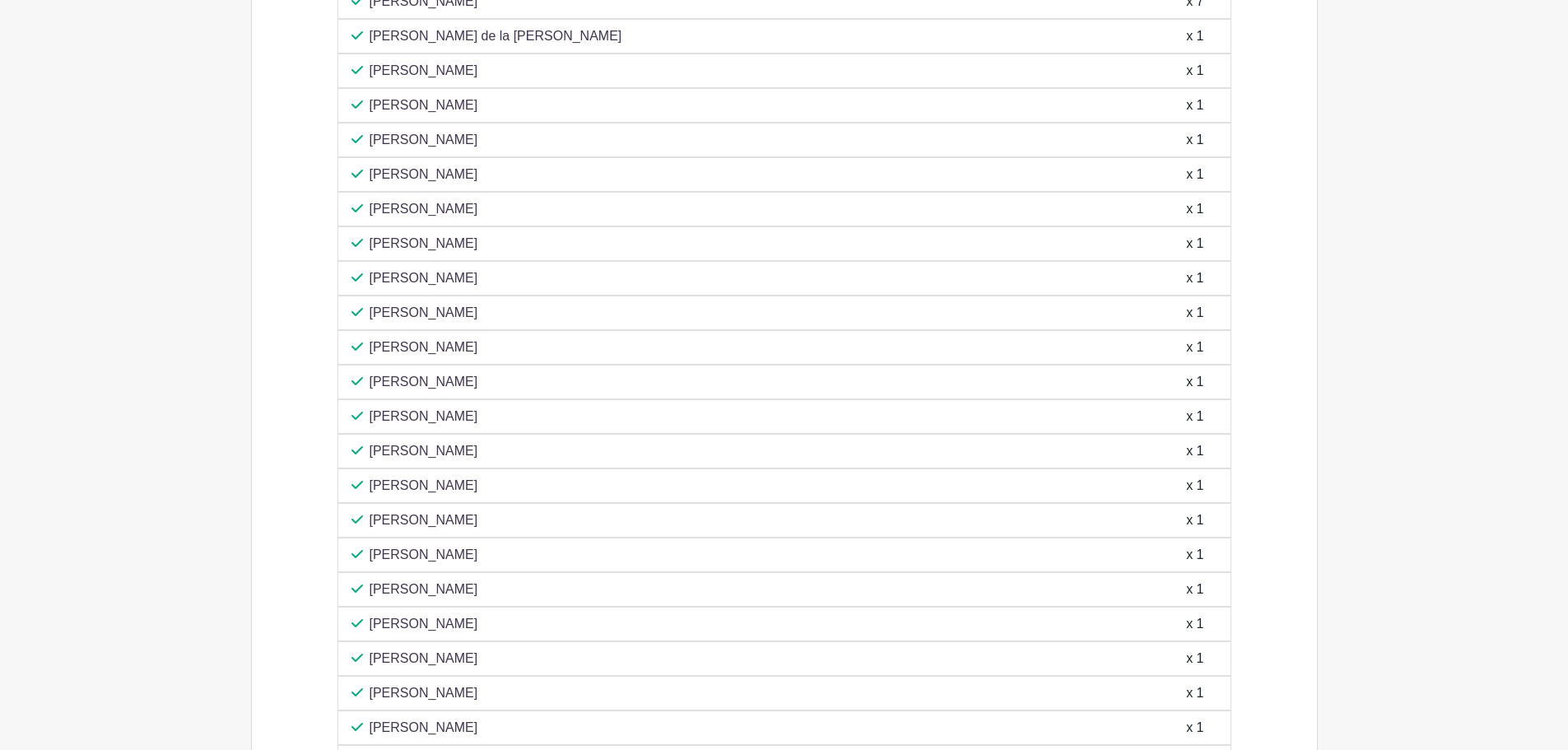
scroll to position [966, 0]
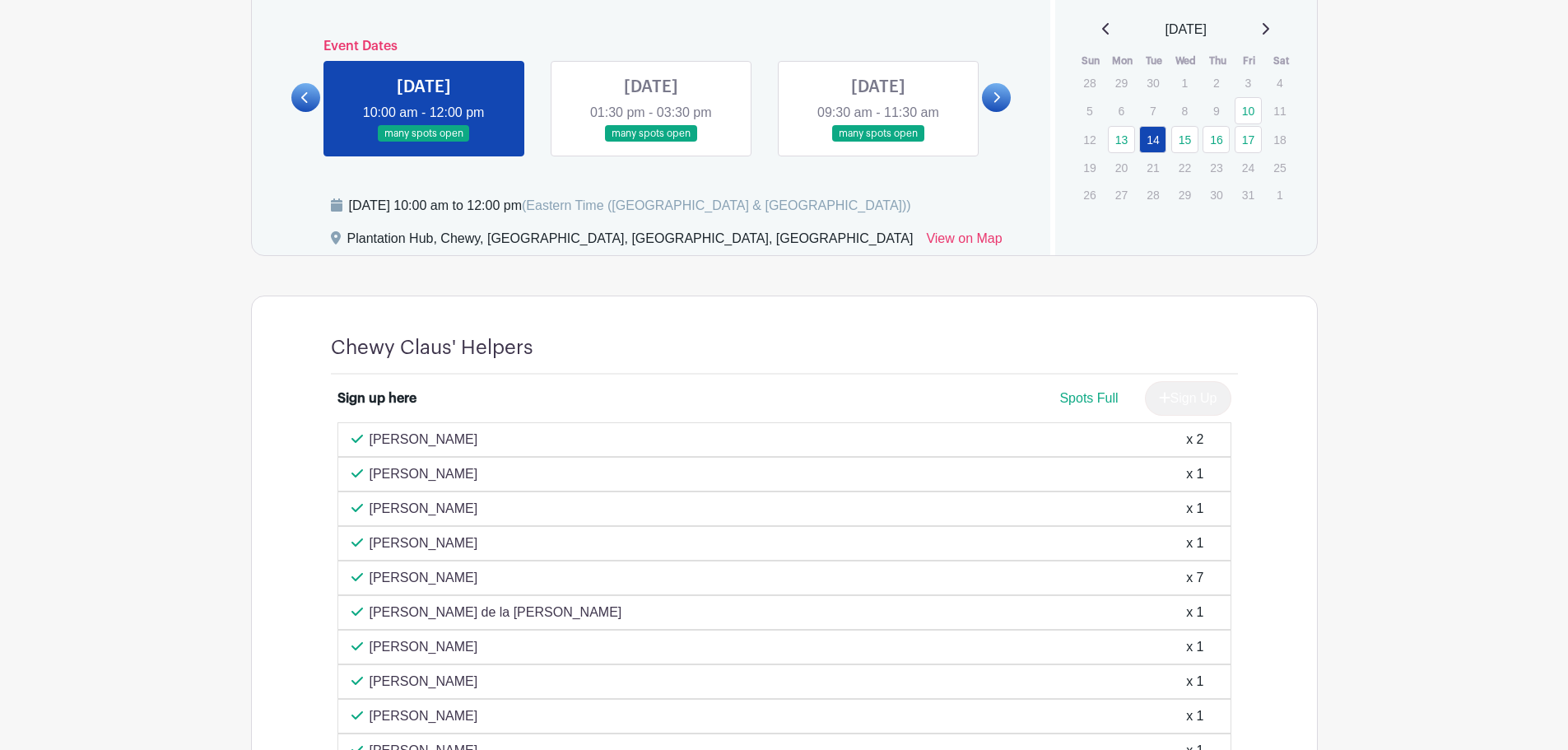
click at [651, 143] on link at bounding box center [651, 143] width 0 height 0
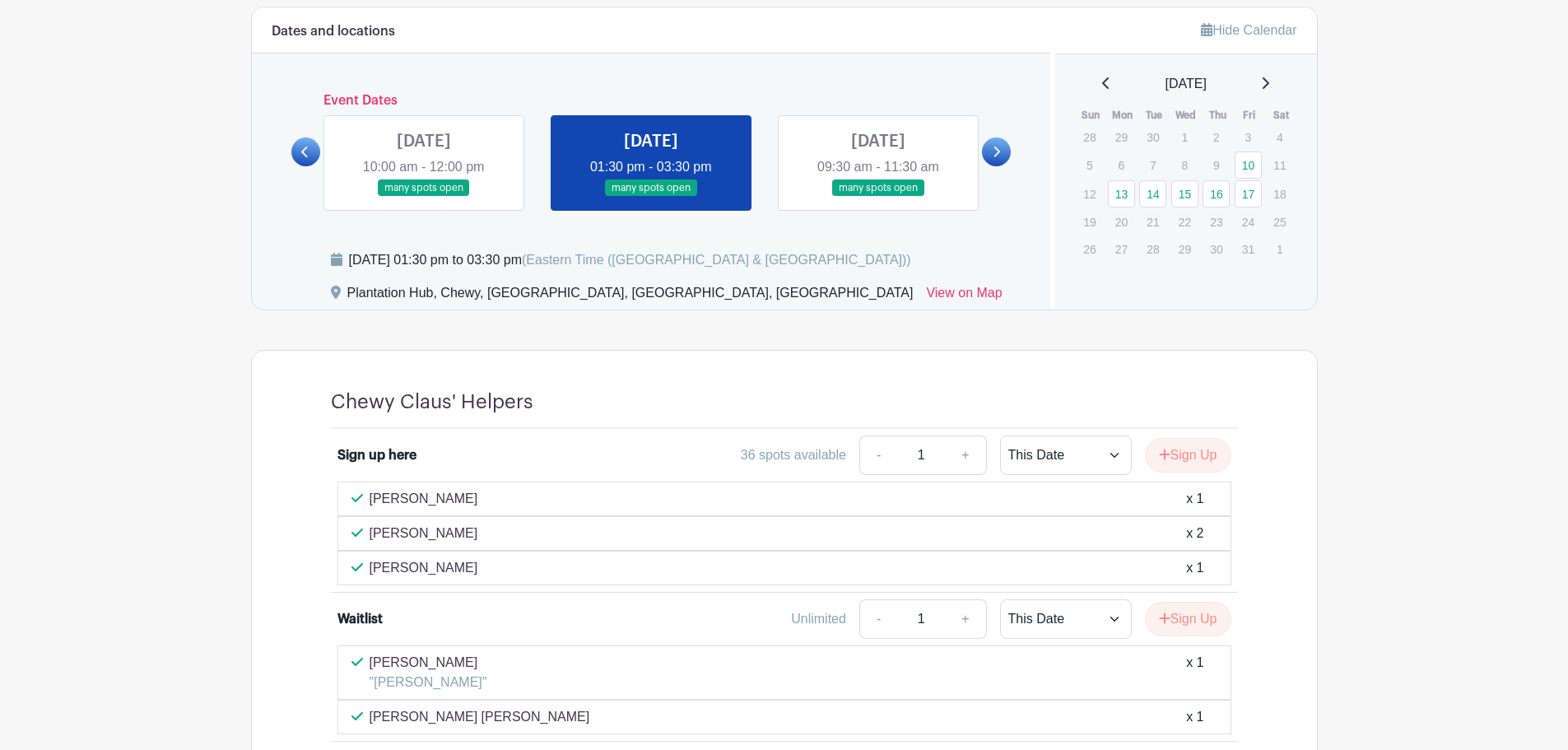
scroll to position [882, 0]
